Goal: Task Accomplishment & Management: Manage account settings

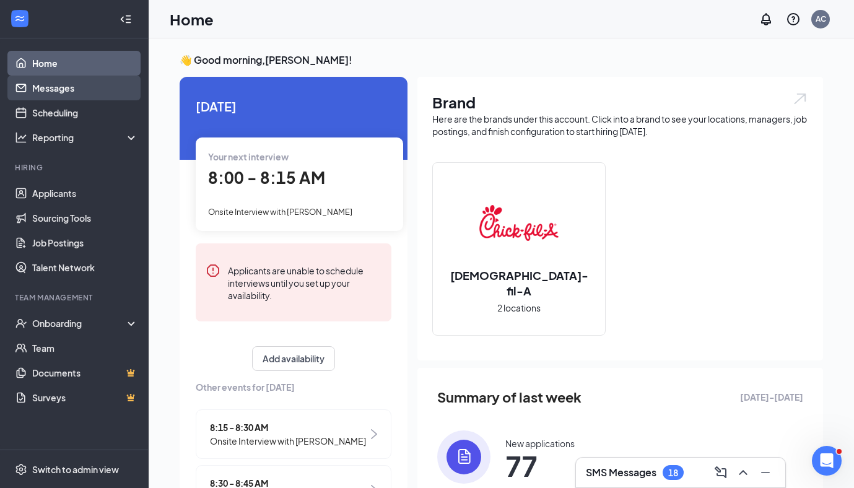
click at [70, 86] on link "Messages" at bounding box center [85, 88] width 106 height 25
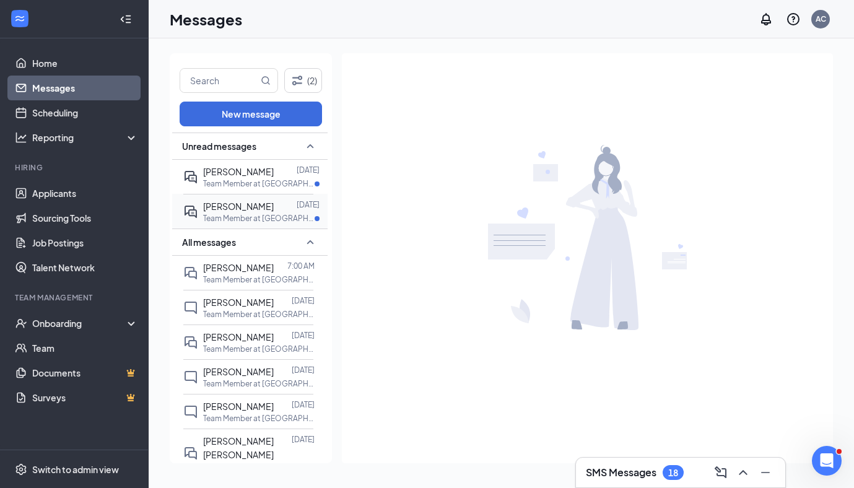
click at [253, 223] on div "Michael Vince Sep 15 Team Member at Meridian (MS) Crossroads" at bounding box center [248, 211] width 130 height 35
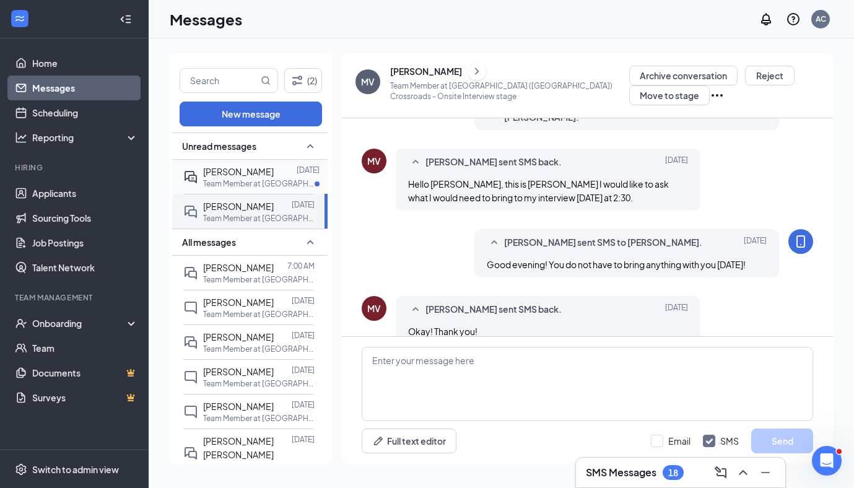
scroll to position [453, 0]
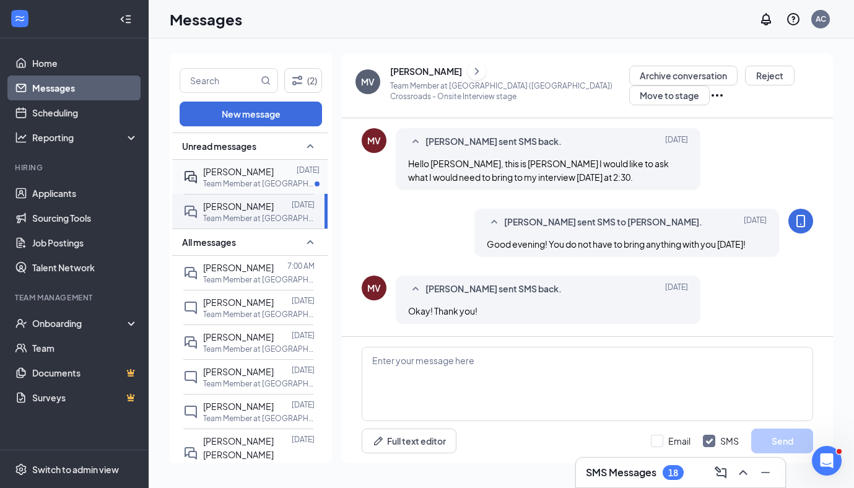
click at [245, 175] on span "ROSHEKIA PURNELL" at bounding box center [238, 171] width 71 height 11
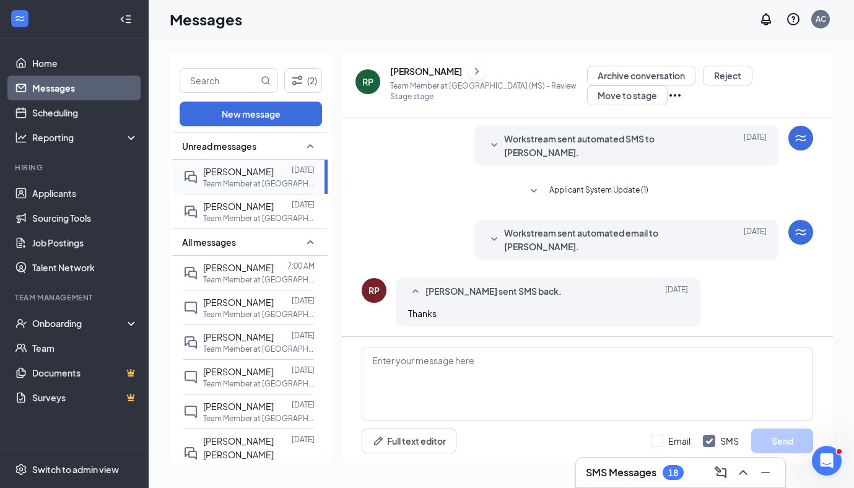
scroll to position [37, 0]
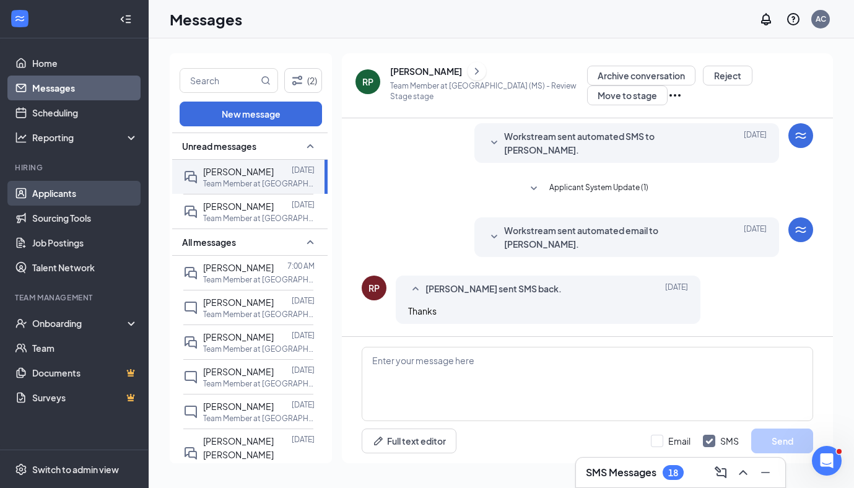
click at [84, 193] on link "Applicants" at bounding box center [85, 193] width 106 height 25
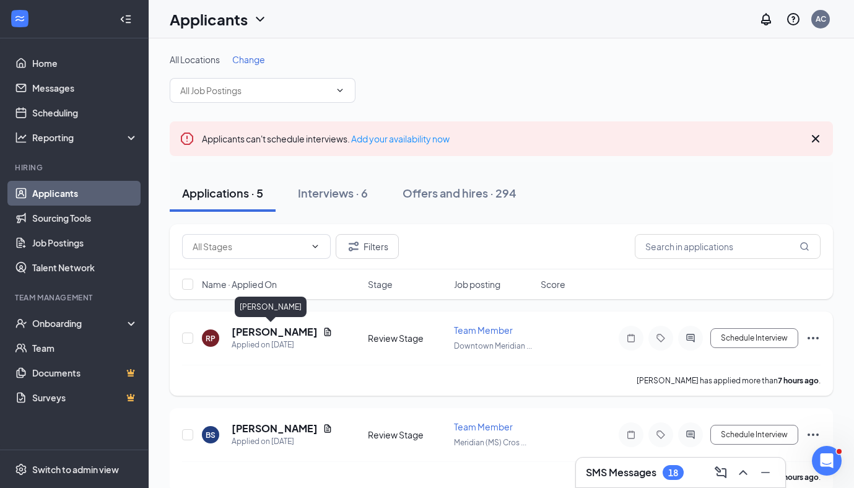
click at [253, 334] on h5 "ROSHEKIA PURNELL" at bounding box center [275, 332] width 86 height 14
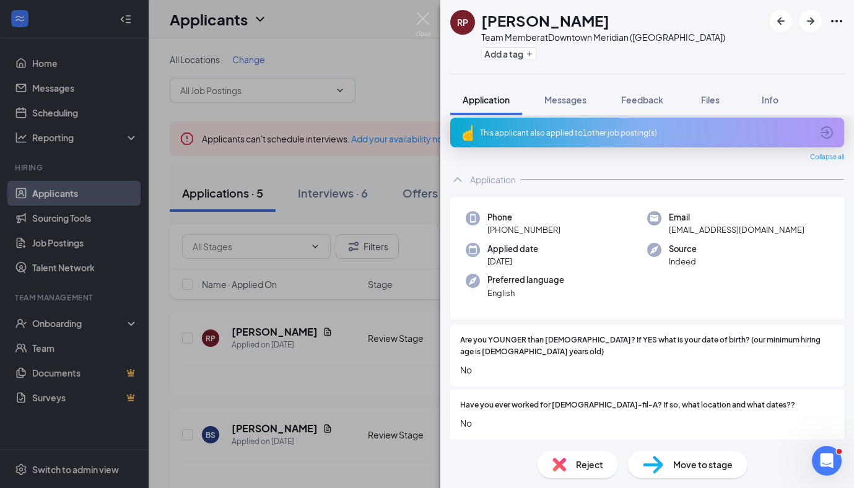
scroll to position [12, 0]
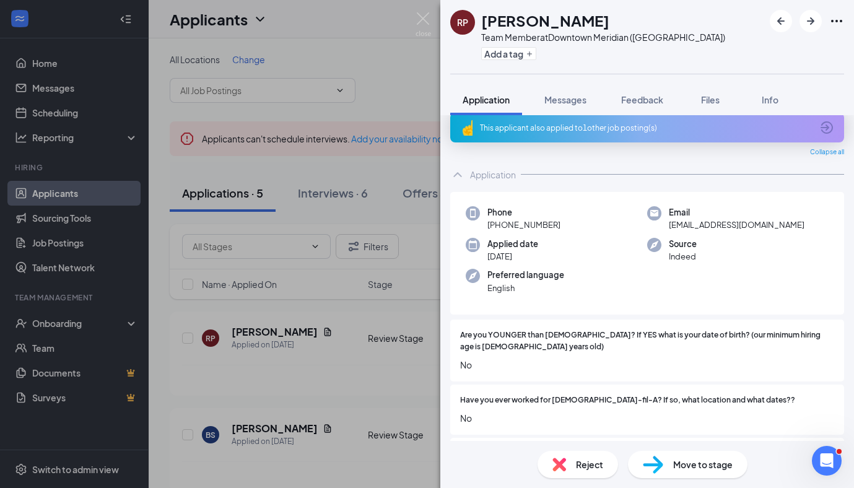
click at [530, 132] on div "This applicant also applied to 1 other job posting(s)" at bounding box center [647, 128] width 394 height 30
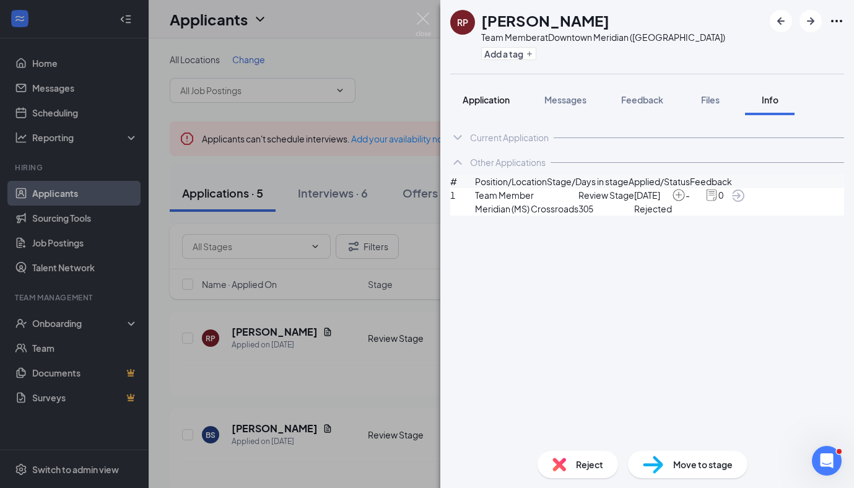
click at [477, 103] on span "Application" at bounding box center [485, 99] width 47 height 11
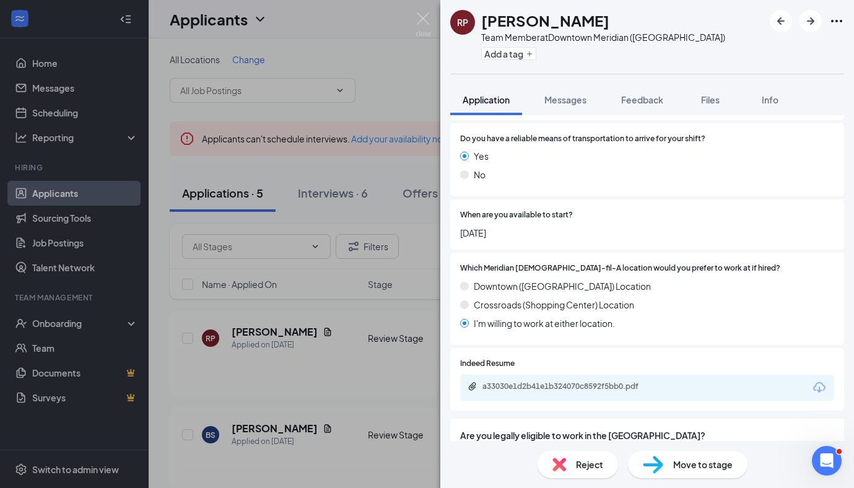
scroll to position [1266, 0]
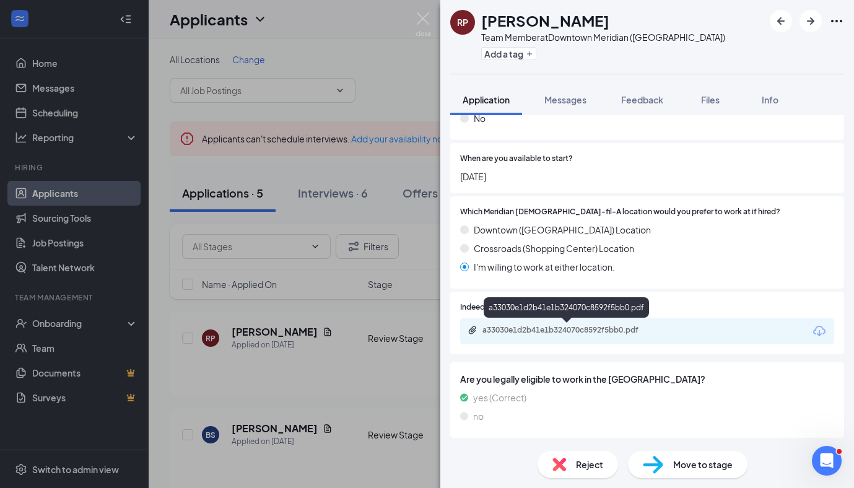
click at [568, 331] on div "a33030e1d2b41e1b324070c8592f5bb0.pdf" at bounding box center [568, 330] width 173 height 10
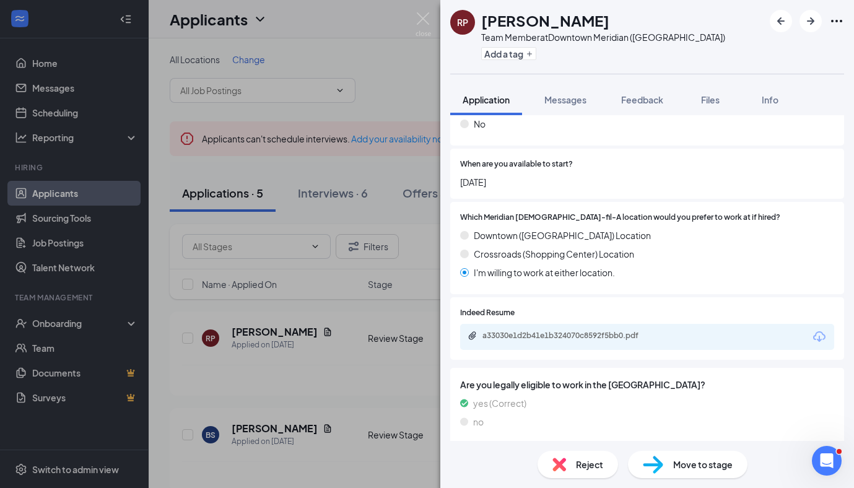
click at [578, 460] on span "Reject" at bounding box center [589, 464] width 27 height 14
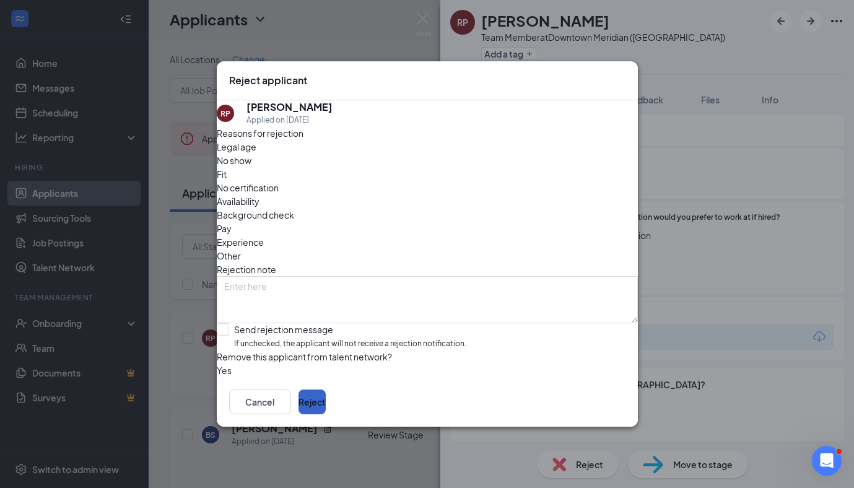
click at [326, 414] on button "Reject" at bounding box center [311, 401] width 27 height 25
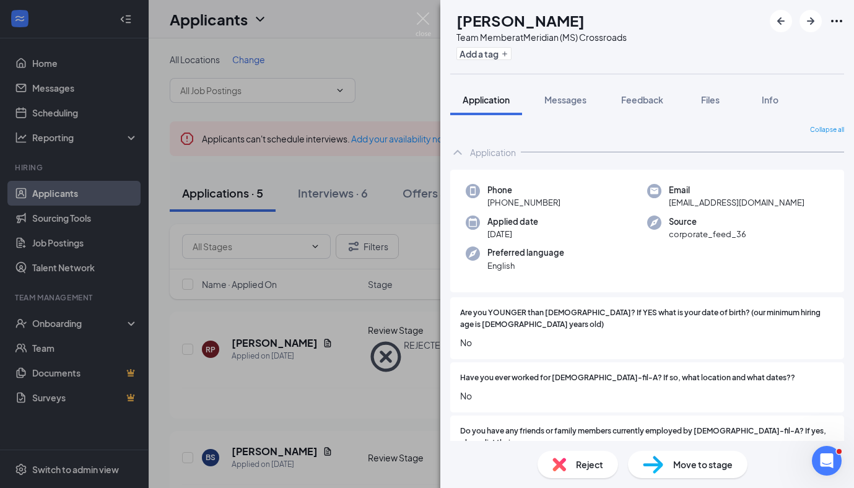
click at [378, 250] on div "BS Betty Shepherd Team Member at Meridian (MS) Crossroads Add a tag Application…" at bounding box center [427, 244] width 854 height 488
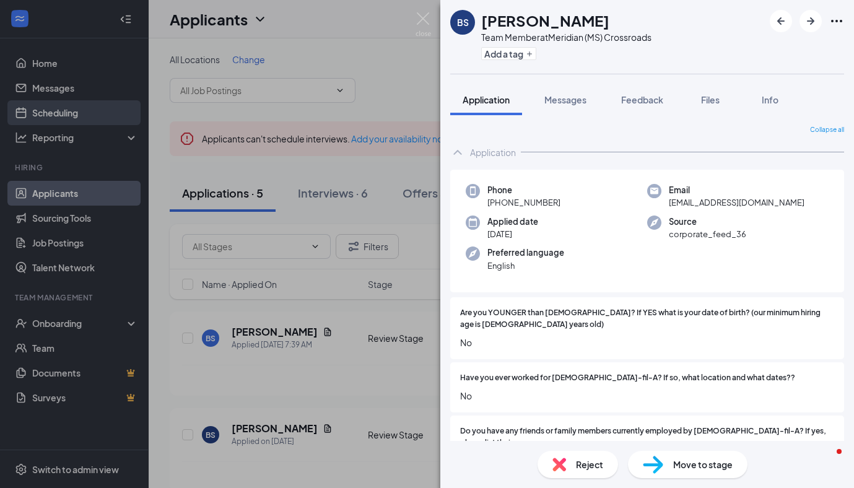
click at [89, 103] on link "Scheduling" at bounding box center [85, 112] width 106 height 25
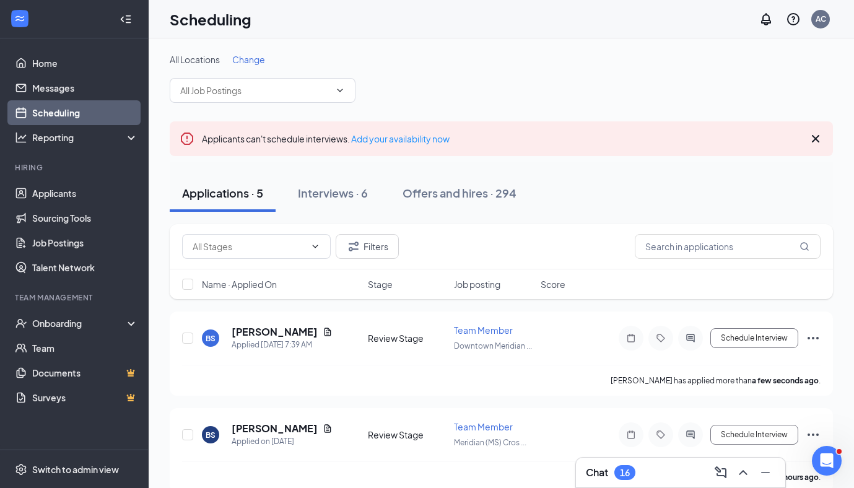
click at [89, 103] on link "Scheduling" at bounding box center [85, 112] width 106 height 25
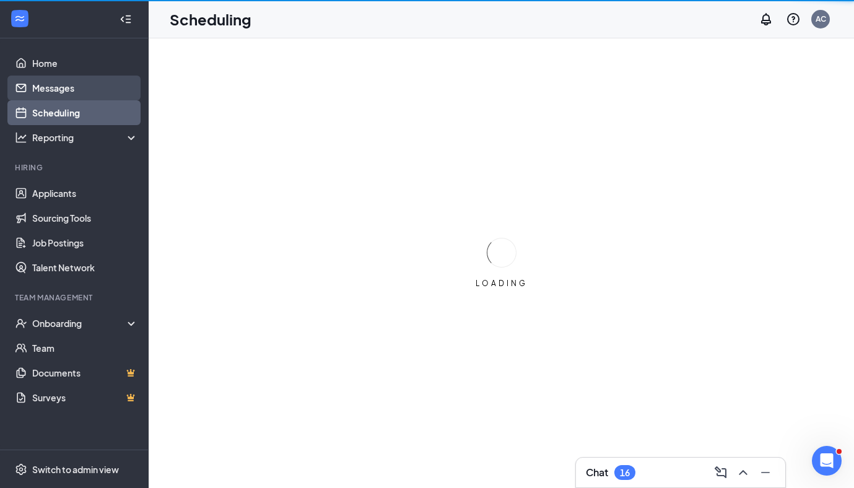
click at [89, 93] on link "Messages" at bounding box center [85, 88] width 106 height 25
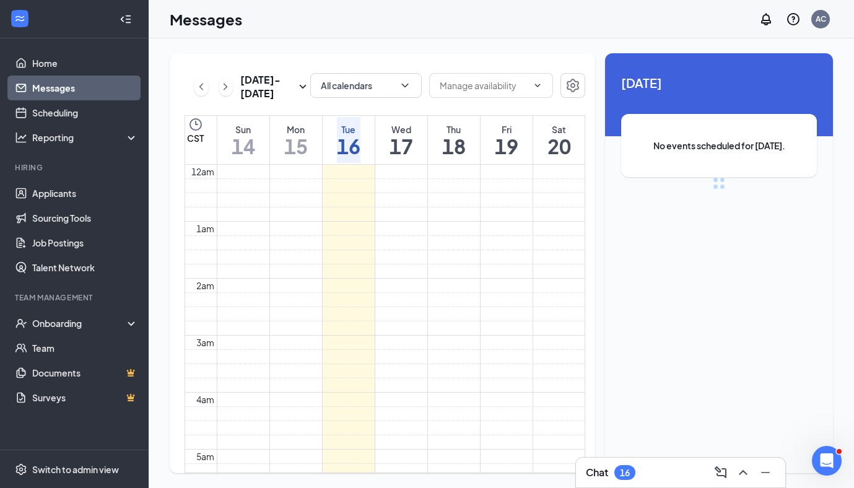
click at [89, 93] on link "Messages" at bounding box center [85, 88] width 106 height 25
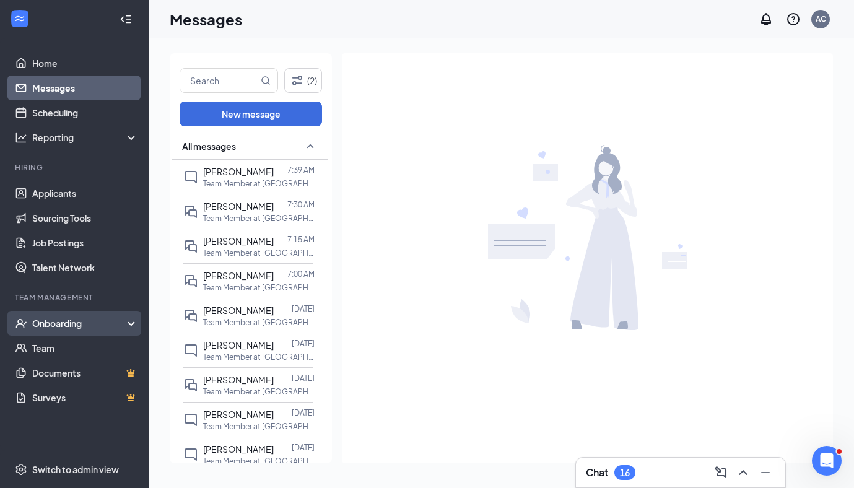
click at [69, 327] on div "Onboarding" at bounding box center [79, 323] width 95 height 12
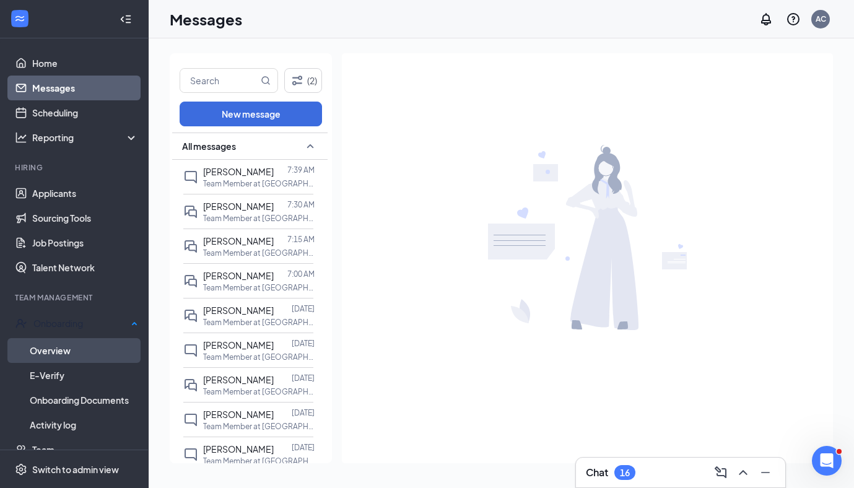
click at [84, 344] on link "Overview" at bounding box center [84, 350] width 108 height 25
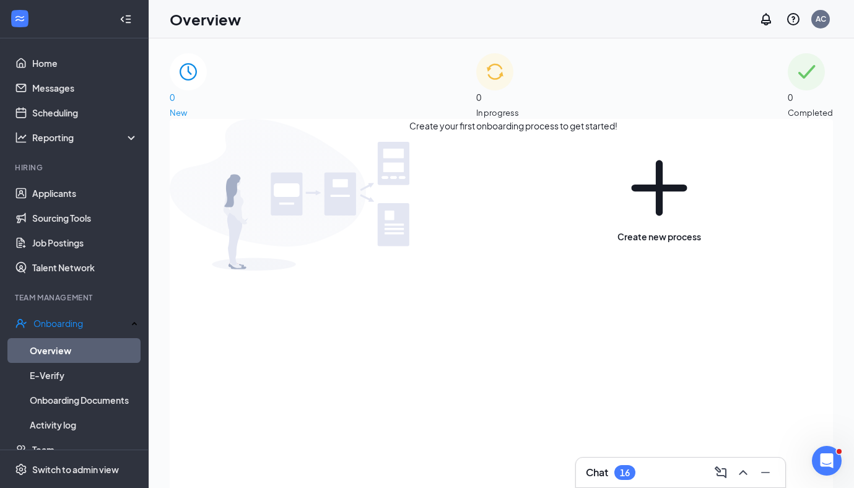
click at [476, 90] on img at bounding box center [494, 71] width 37 height 37
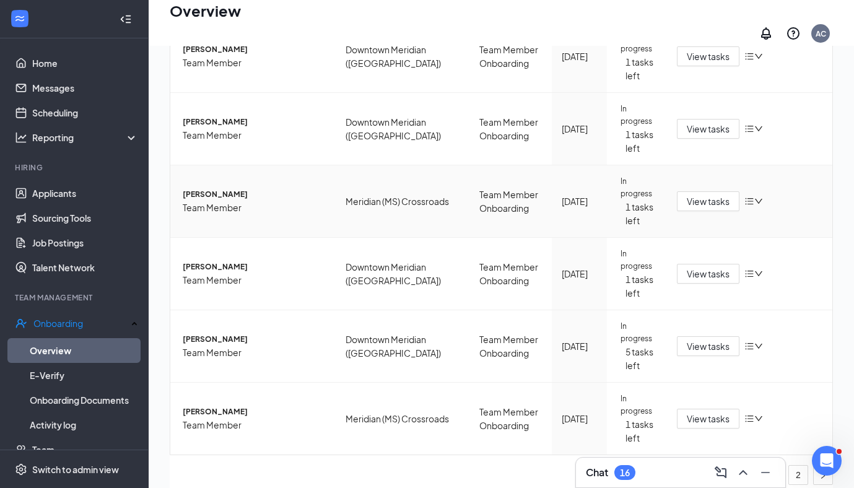
scroll to position [477, 0]
click at [696, 339] on span "View tasks" at bounding box center [707, 346] width 43 height 14
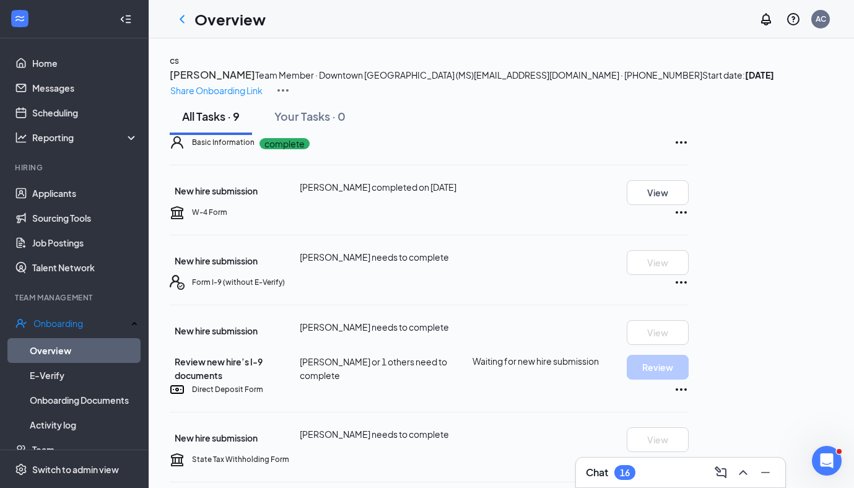
click at [704, 87] on div "Share Onboarding Link" at bounding box center [501, 90] width 663 height 15
click at [262, 84] on p "Share Onboarding Link" at bounding box center [216, 91] width 92 height 14
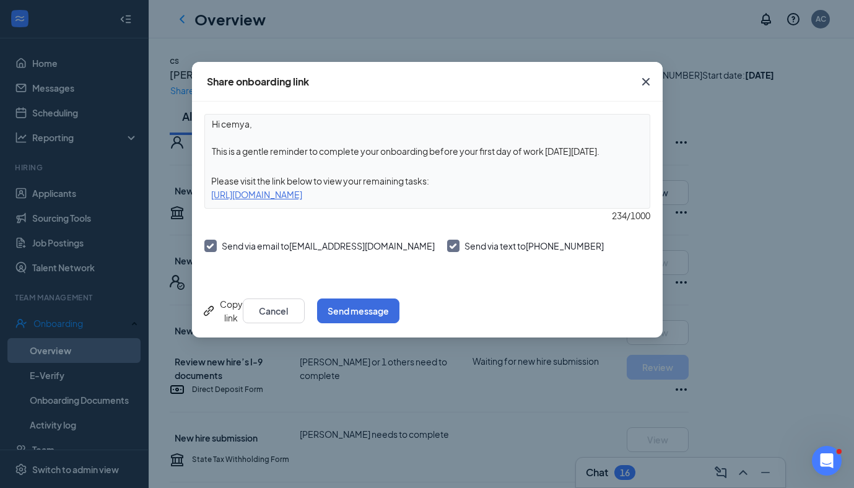
click at [572, 154] on textarea "Hi cemya, This is a gentle reminder to complete your onboarding before your fir…" at bounding box center [427, 138] width 444 height 46
click at [626, 152] on textarea "Hi cemya, This is a gentle reminder to complete your onboarding before your fir…" at bounding box center [427, 138] width 444 height 46
click at [485, 149] on textarea "Hi cemya, This is a gentle reminder to complete your onboarding before your fir…" at bounding box center [427, 138] width 444 height 46
type textarea "Hi cemya, This is a gentle reminder to complete your onboarding before your ori…"
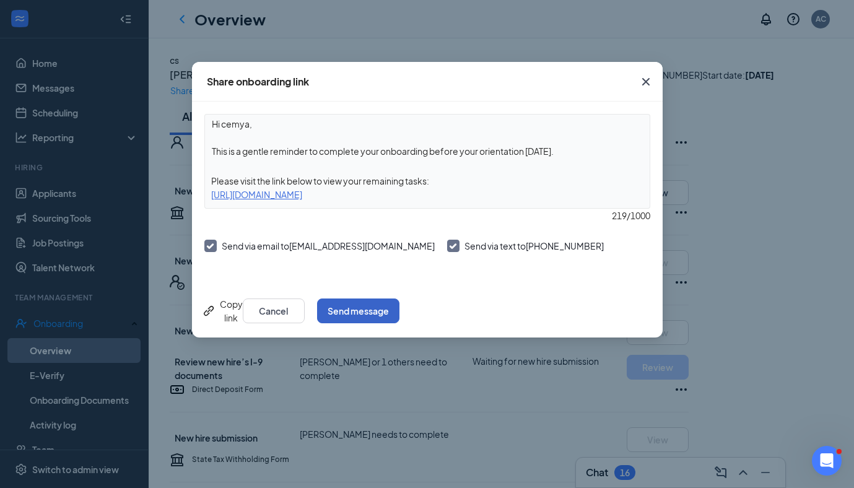
click at [399, 314] on button "Send message" at bounding box center [358, 310] width 82 height 25
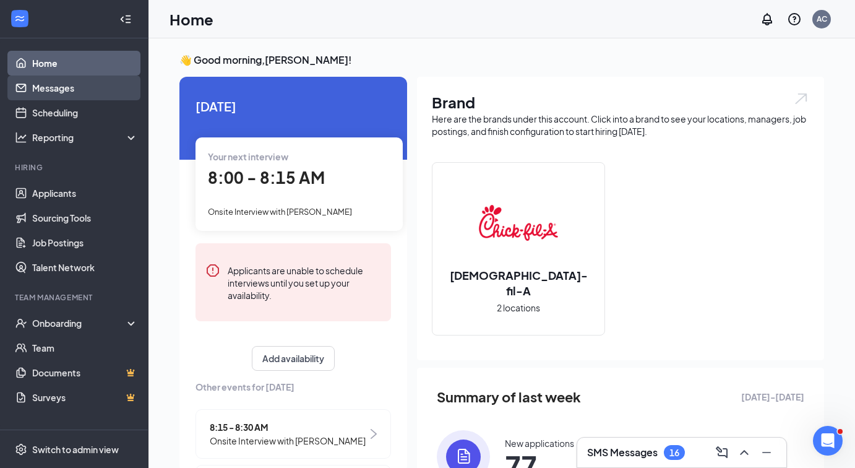
click at [80, 87] on link "Messages" at bounding box center [85, 88] width 106 height 25
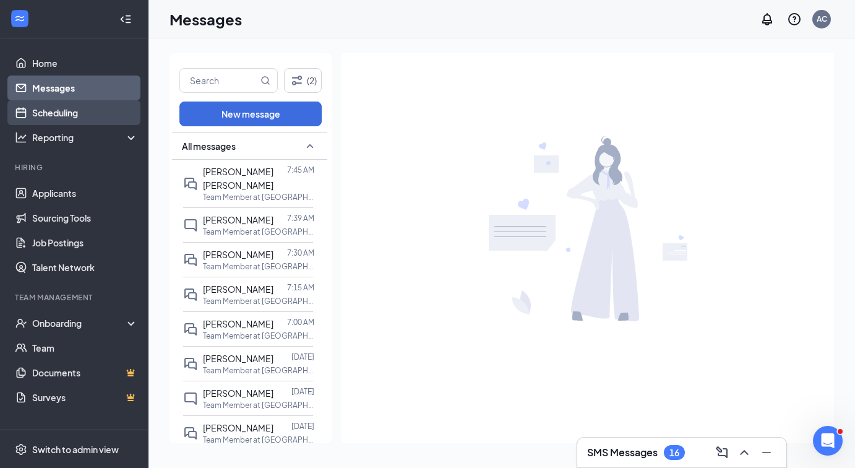
click at [64, 118] on link "Scheduling" at bounding box center [85, 112] width 106 height 25
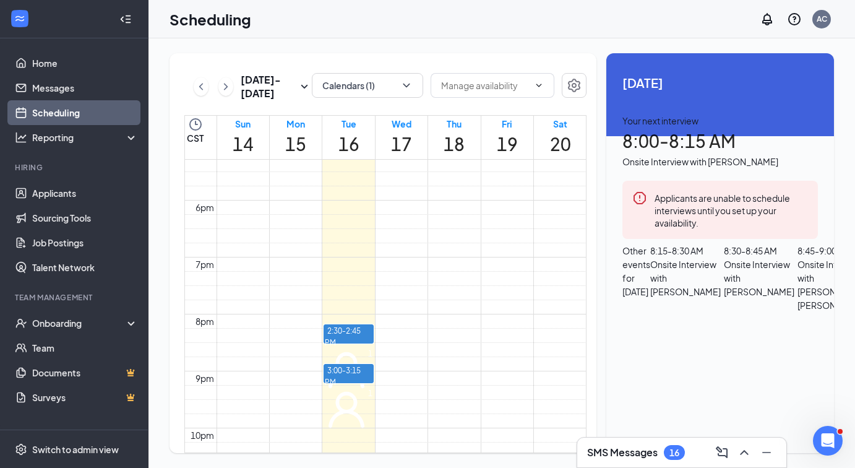
scroll to position [1019, 0]
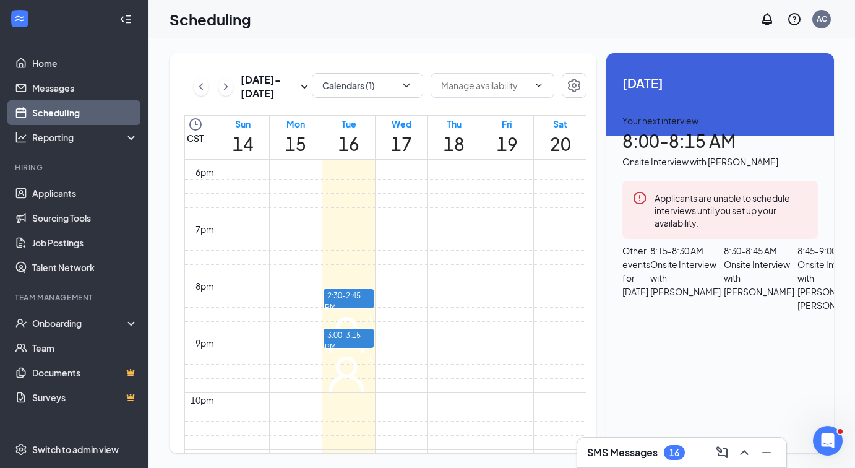
click at [357, 335] on span "3:00-3:15 PM" at bounding box center [343, 340] width 36 height 25
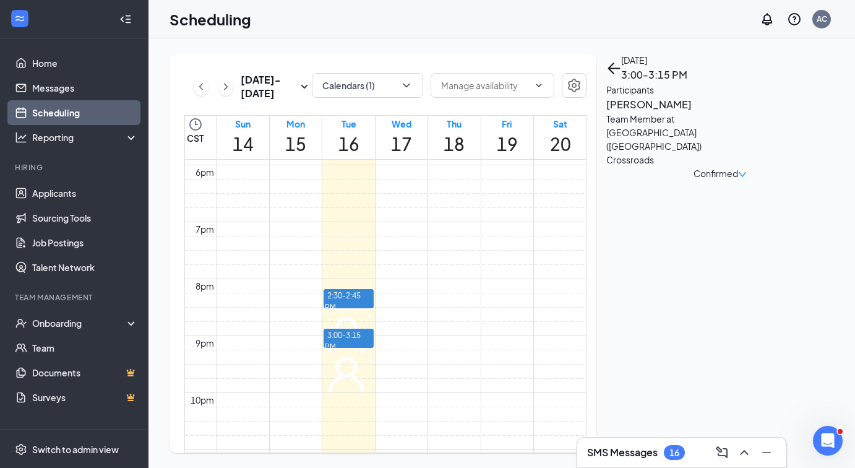
click at [664, 113] on h3 "[PERSON_NAME]" at bounding box center [672, 105] width 130 height 16
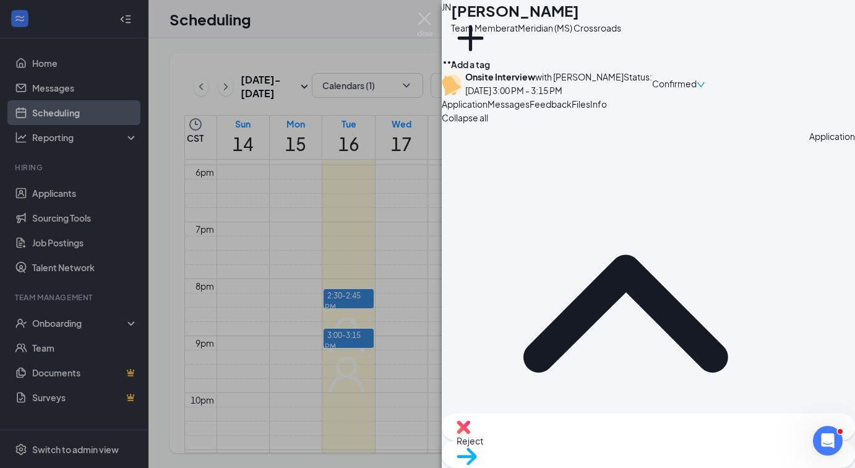
click at [457, 55] on icon "Ellipses" at bounding box center [449, 62] width 15 height 15
click at [773, 39] on link "View full application" at bounding box center [744, 40] width 80 height 14
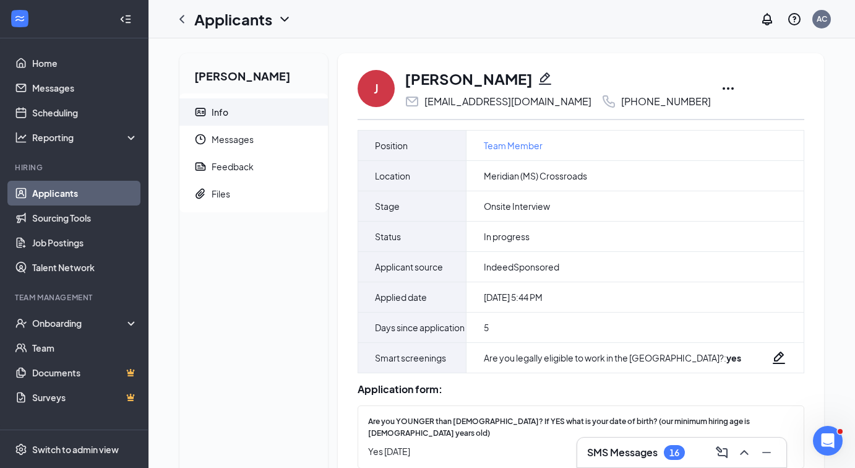
click at [697, 96] on div "J Jonquaylon Nelson quaynelson09@icloud.com +1 (601) 710-0939" at bounding box center [581, 88] width 447 height 41
click at [721, 89] on icon "Ellipses" at bounding box center [728, 88] width 15 height 15
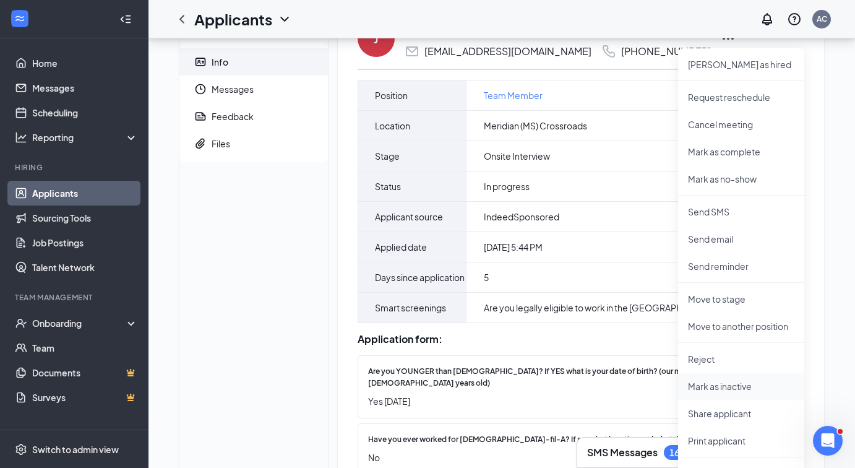
scroll to position [56, 0]
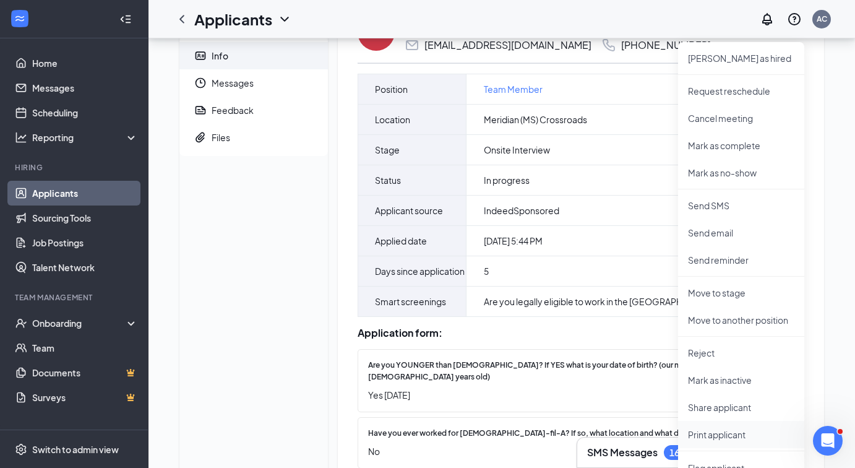
click at [721, 437] on p "Print applicant" at bounding box center [741, 434] width 106 height 12
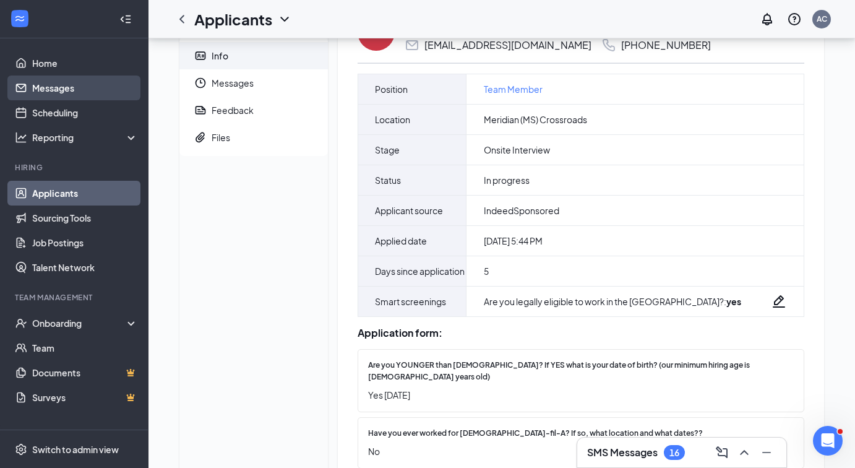
click at [32, 83] on link "Messages" at bounding box center [85, 88] width 106 height 25
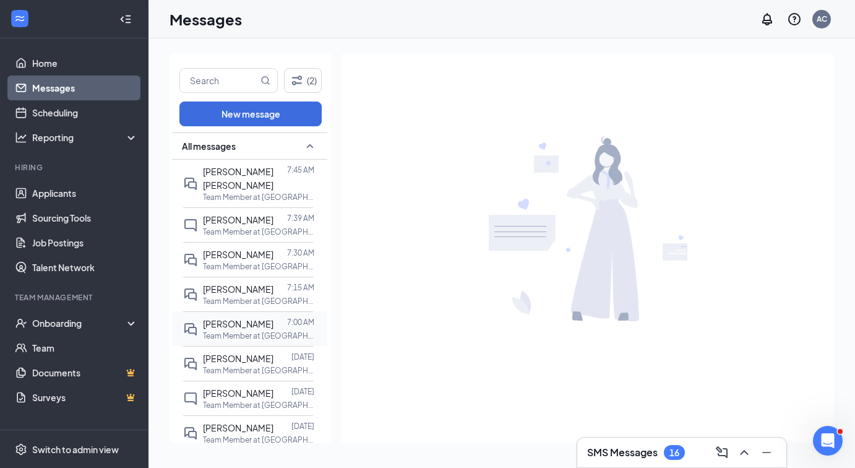
click at [259, 331] on p "Team Member at [GEOGRAPHIC_DATA] ([GEOGRAPHIC_DATA]) Crossroads" at bounding box center [258, 336] width 111 height 11
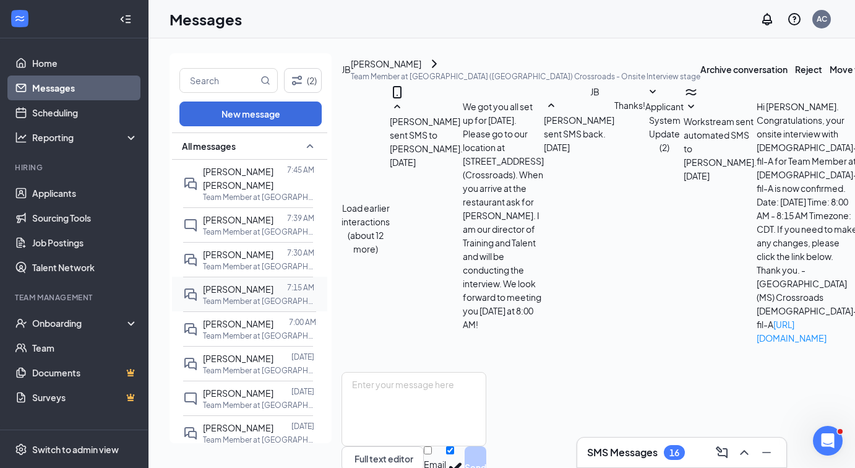
scroll to position [368, 0]
click at [258, 297] on p "Team Member at [GEOGRAPHIC_DATA] ([GEOGRAPHIC_DATA]) Crossroads" at bounding box center [258, 301] width 111 height 11
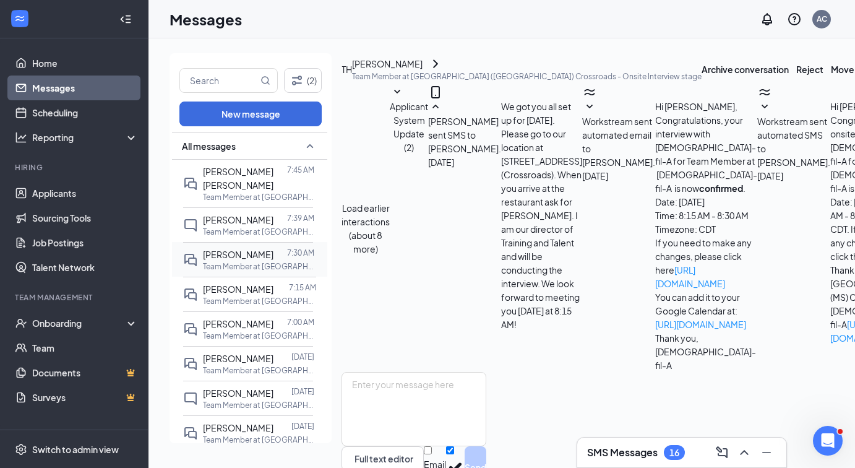
scroll to position [442, 0]
click at [261, 243] on div "Jaylon Williams 7:30 AM Team Member at Downtown Meridian (MS)" at bounding box center [248, 259] width 130 height 35
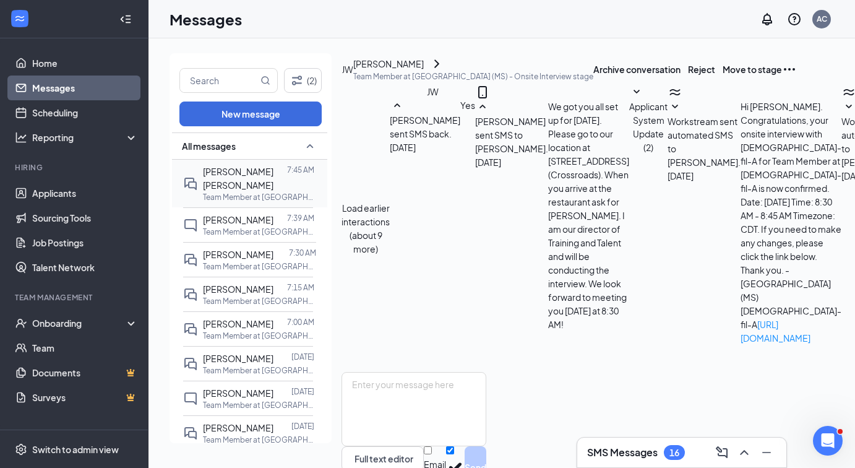
scroll to position [442, 0]
click at [263, 181] on div "[PERSON_NAME] [PERSON_NAME]" at bounding box center [245, 178] width 84 height 27
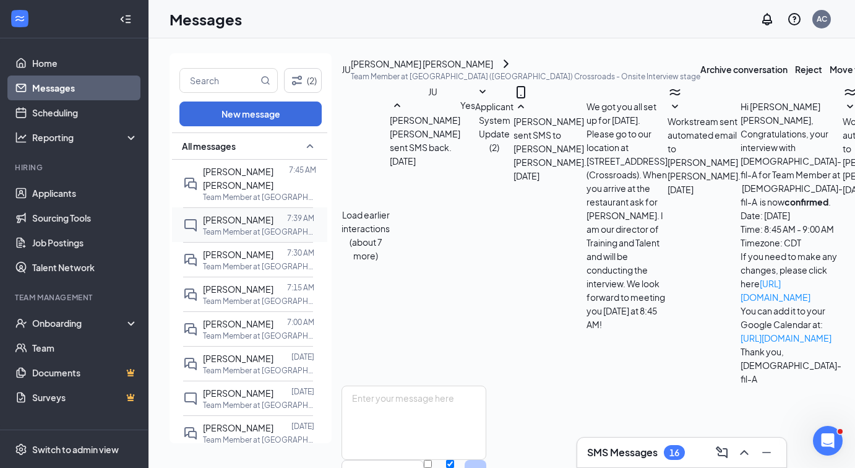
scroll to position [442, 0]
click at [74, 192] on link "Applicants" at bounding box center [85, 193] width 106 height 25
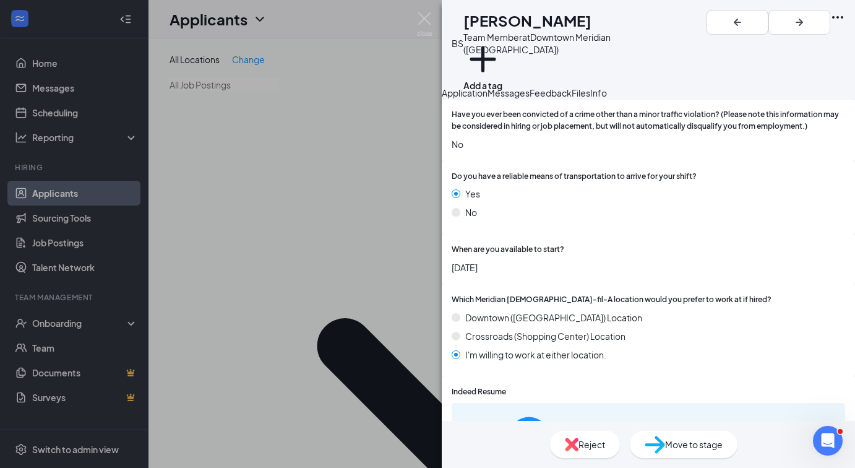
scroll to position [1184, 0]
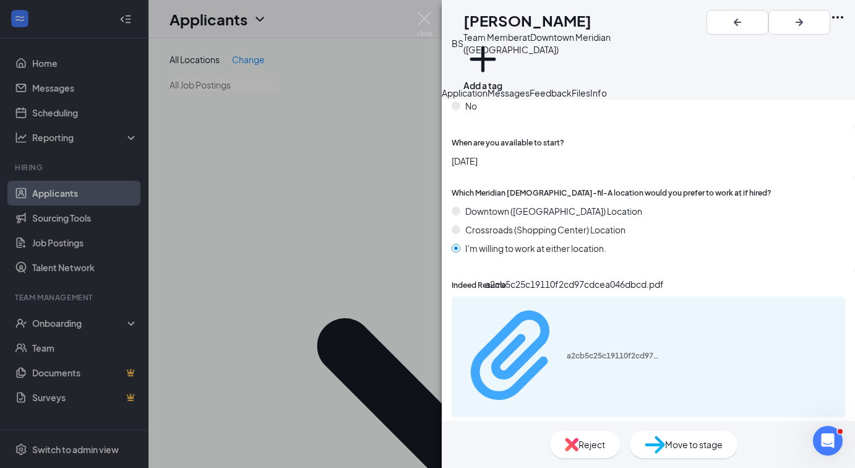
click at [567, 351] on div "a2cb5c25c19110f2cd97cdcea046dbcd.pdf" at bounding box center [613, 356] width 93 height 10
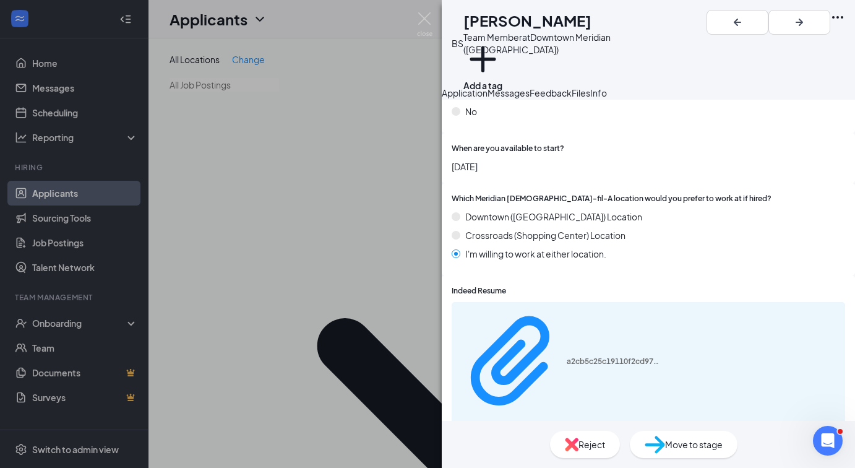
click at [337, 348] on div "BS Bobby Smothers Team Member at Downtown Meridian (MS) Add a tag Application M…" at bounding box center [427, 234] width 855 height 468
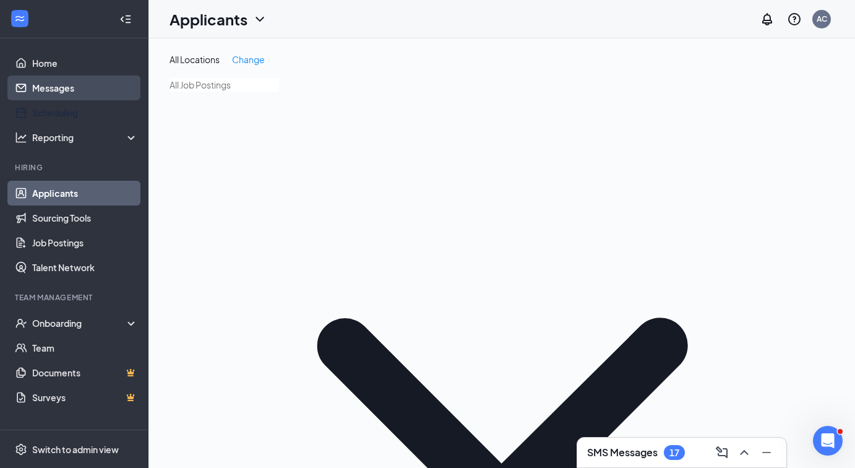
click at [56, 96] on link "Messages" at bounding box center [85, 88] width 106 height 25
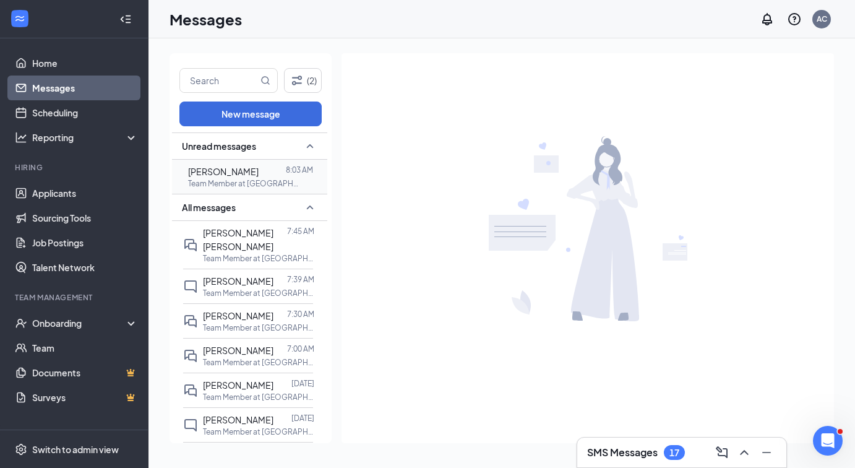
click at [253, 175] on span "[PERSON_NAME]" at bounding box center [223, 171] width 71 height 11
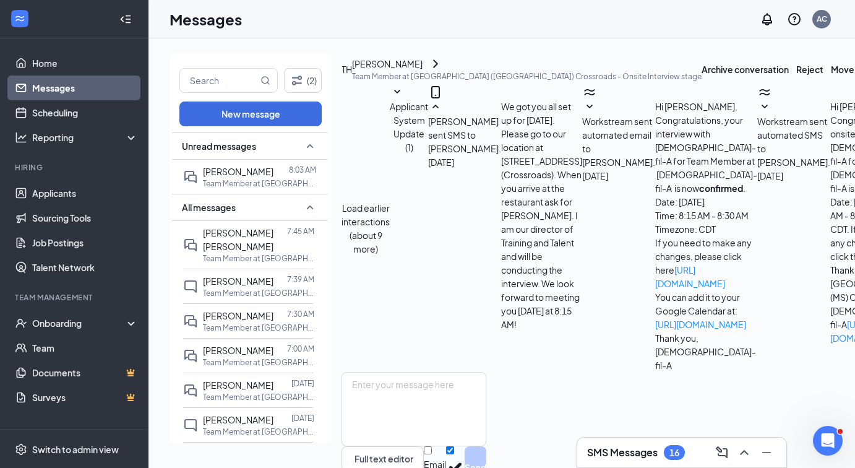
scroll to position [509, 0]
click at [831, 76] on button "Move to stage" at bounding box center [860, 70] width 59 height 14
type input "Hiring Complete (final stage)"
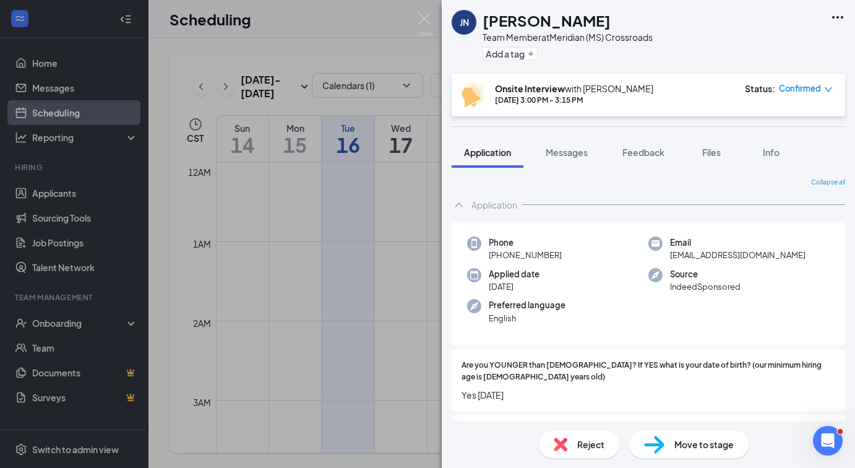
scroll to position [1019, 0]
click at [66, 96] on div "[PERSON_NAME] [PERSON_NAME] Team Member at [GEOGRAPHIC_DATA] (MS) Crossroads Ad…" at bounding box center [427, 234] width 855 height 468
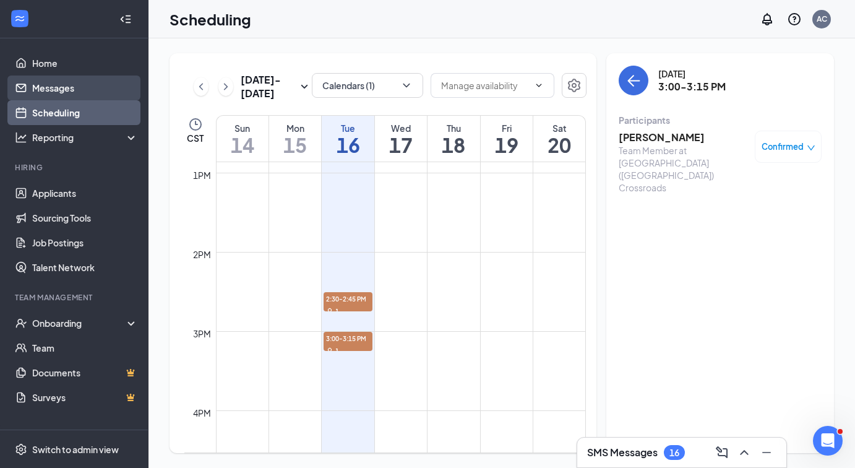
click at [60, 90] on link "Messages" at bounding box center [85, 88] width 106 height 25
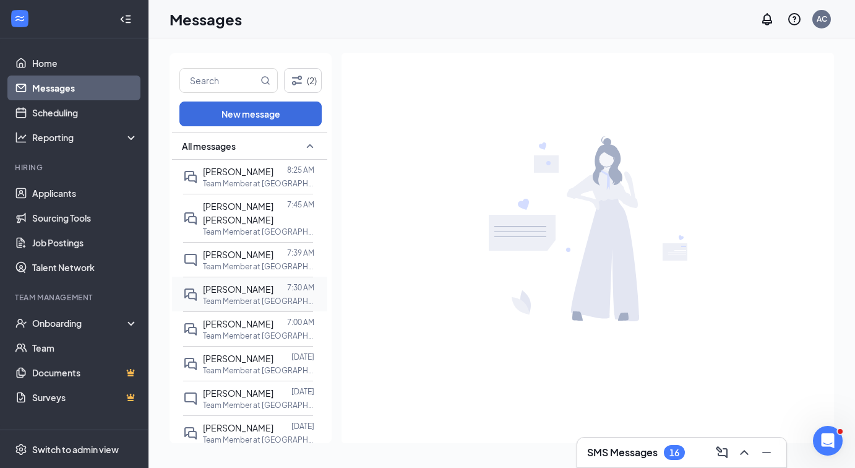
click at [272, 296] on p "Team Member at [GEOGRAPHIC_DATA] ([GEOGRAPHIC_DATA])" at bounding box center [258, 301] width 111 height 11
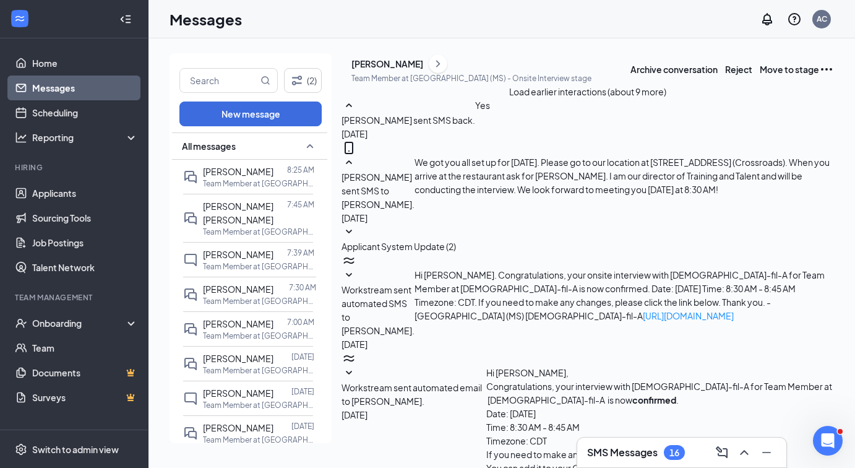
click at [544, 98] on button "Load earlier interactions (about 9 more)" at bounding box center [587, 92] width 157 height 14
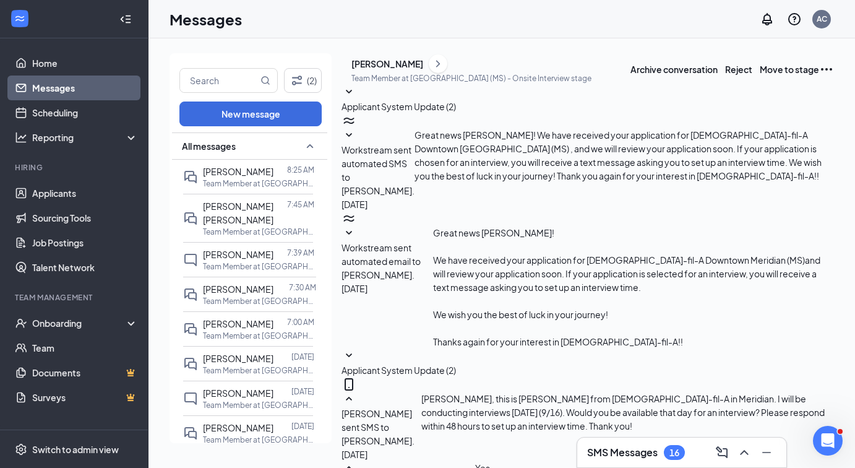
scroll to position [198, 0]
click at [423, 70] on div "[PERSON_NAME]" at bounding box center [388, 64] width 72 height 12
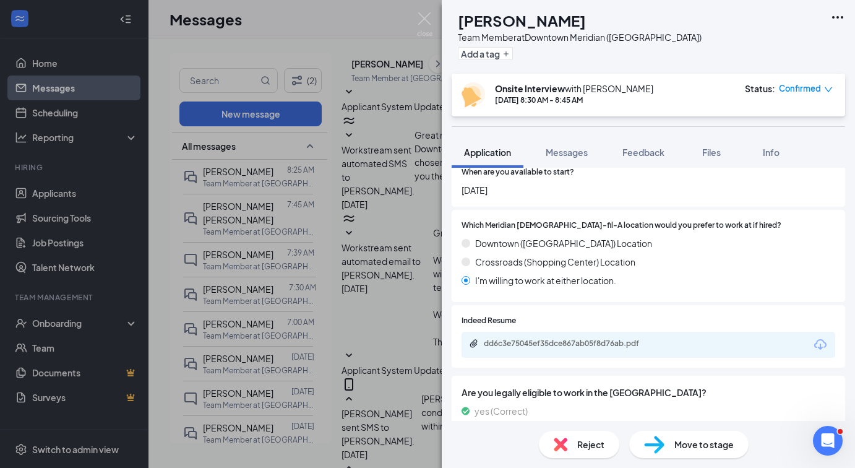
scroll to position [1195, 0]
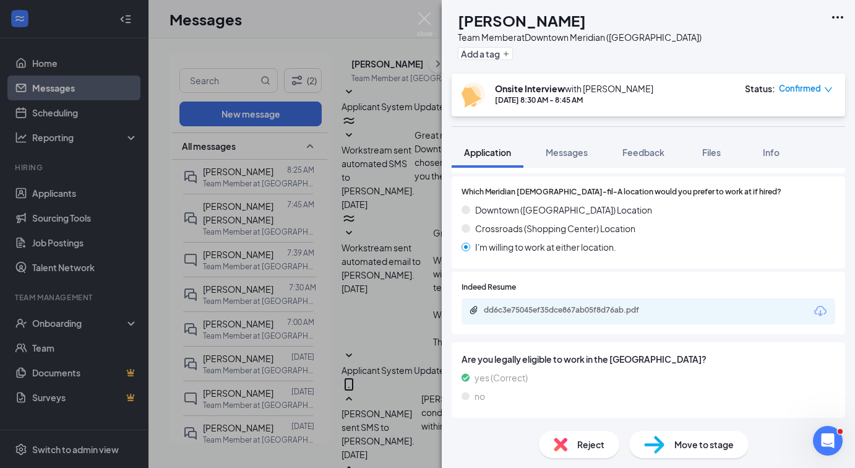
click at [590, 311] on div "dd6c3e75045ef35dce867ab05f8d76ab.pdf" at bounding box center [570, 310] width 173 height 10
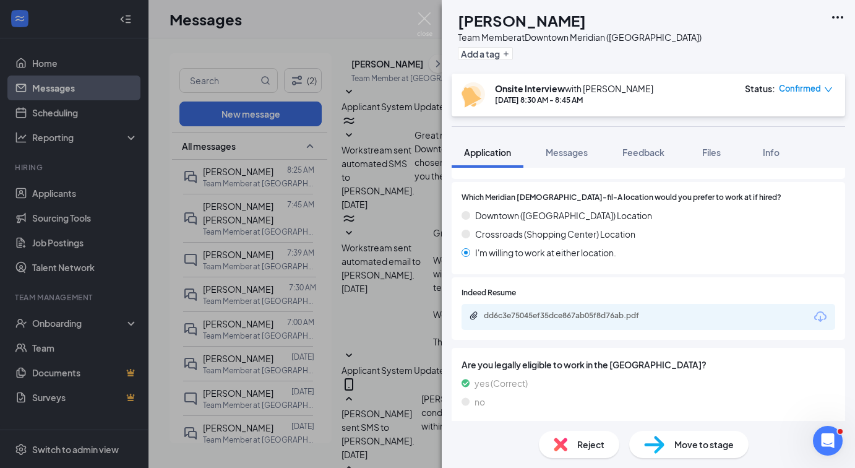
click at [376, 290] on div "JW Jaylon Williams Team Member at Downtown Meridian (MS) Add a tag Onsite Inter…" at bounding box center [427, 234] width 855 height 468
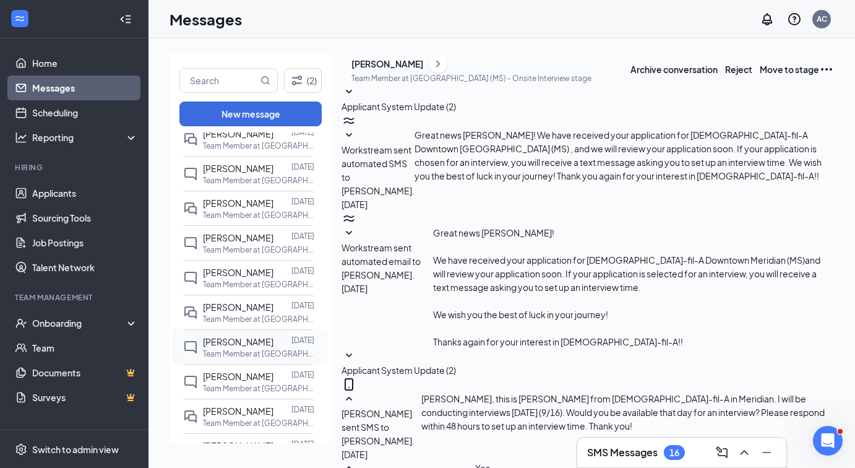
scroll to position [235, 0]
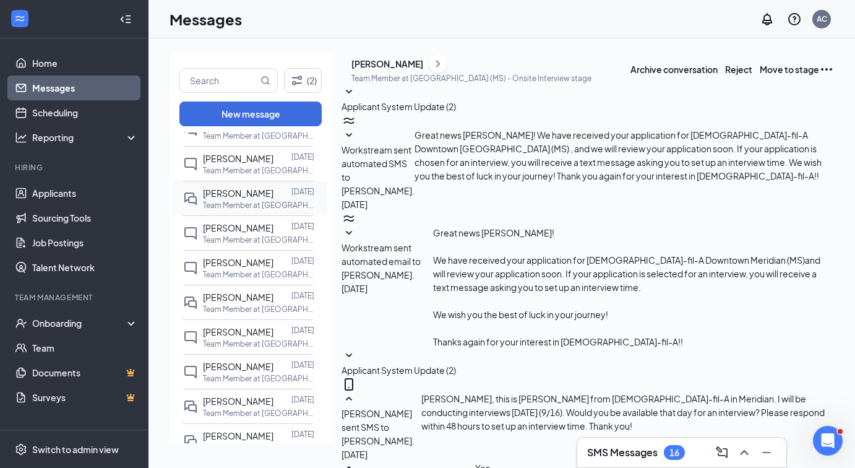
click at [246, 210] on div "Jonquaylon Nelson Sep 15 Team Member at Meridian (MS) Crossroads" at bounding box center [248, 198] width 130 height 35
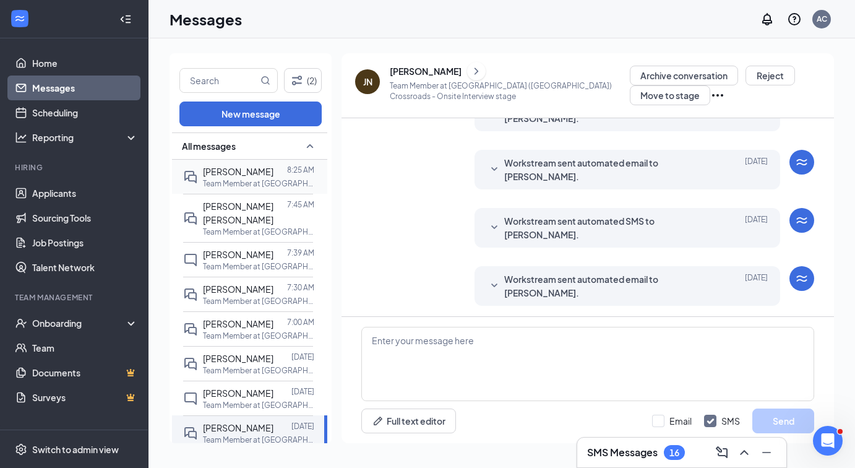
scroll to position [473, 0]
